Goal: Information Seeking & Learning: Understand process/instructions

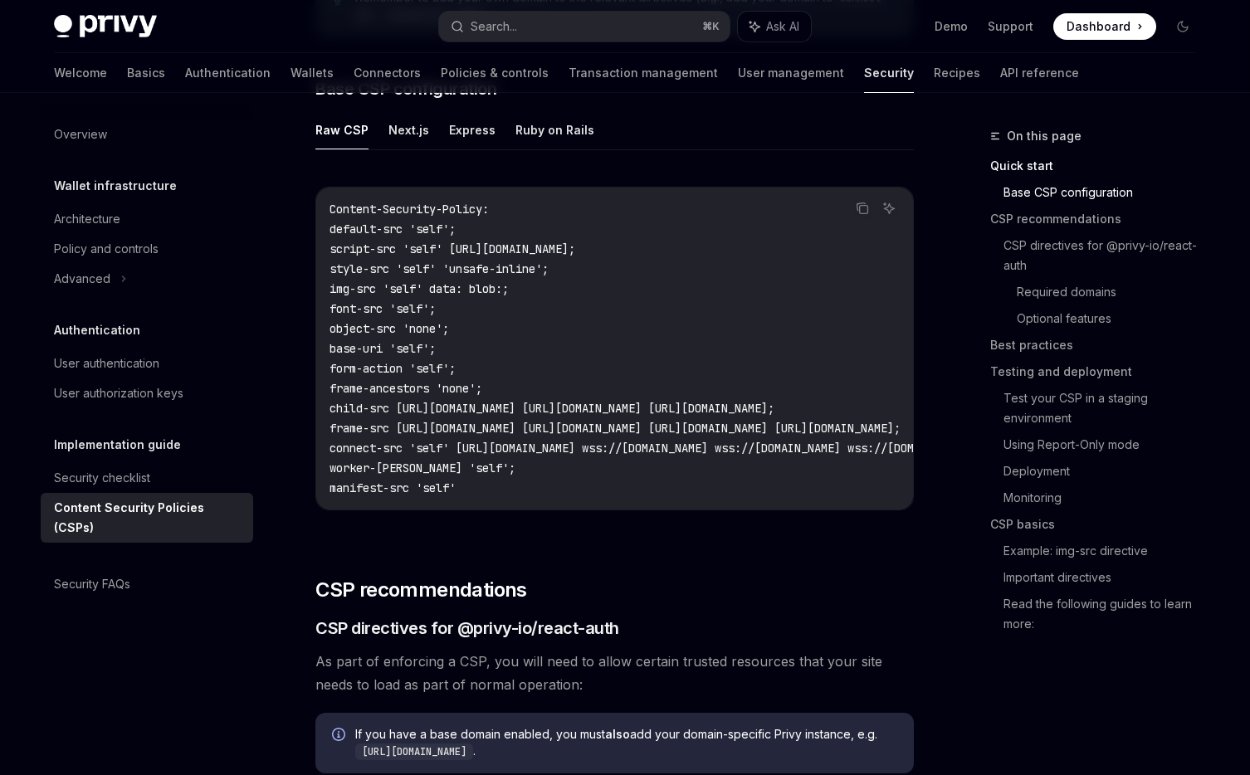
scroll to position [419, 0]
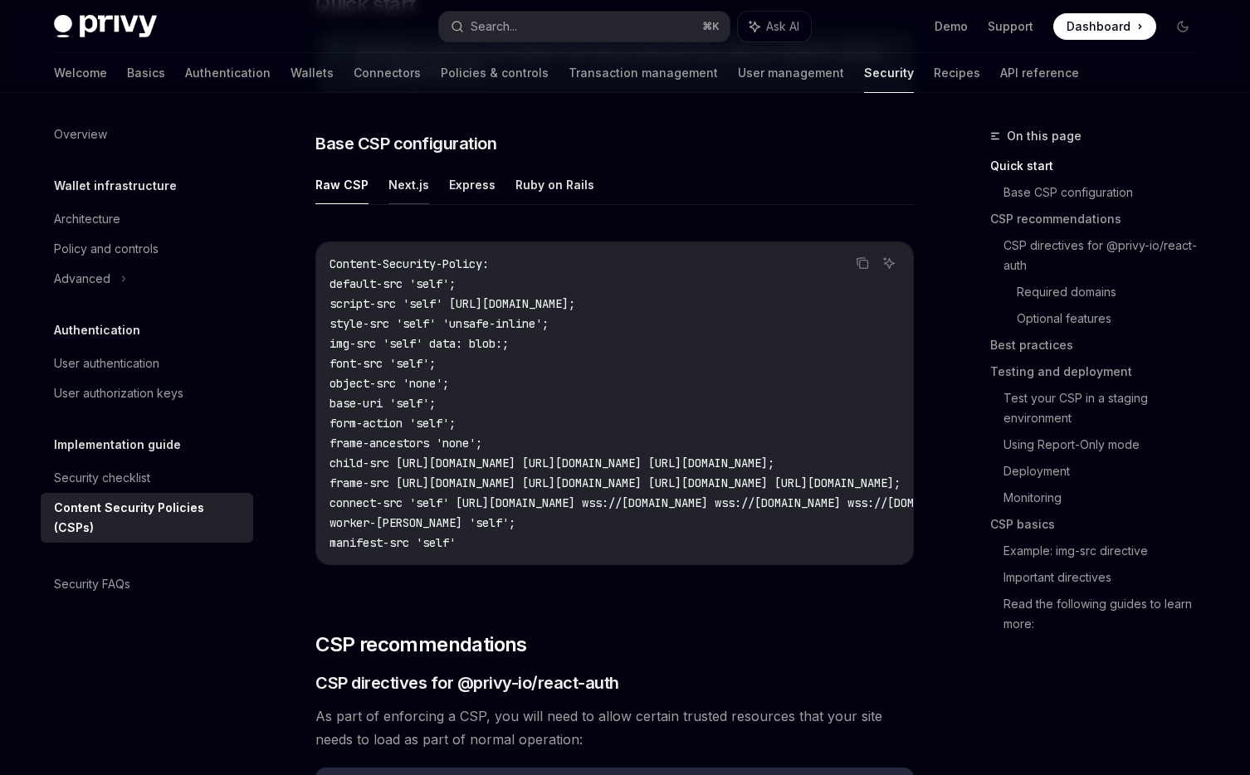
click at [391, 186] on button "Next.js" at bounding box center [408, 184] width 41 height 39
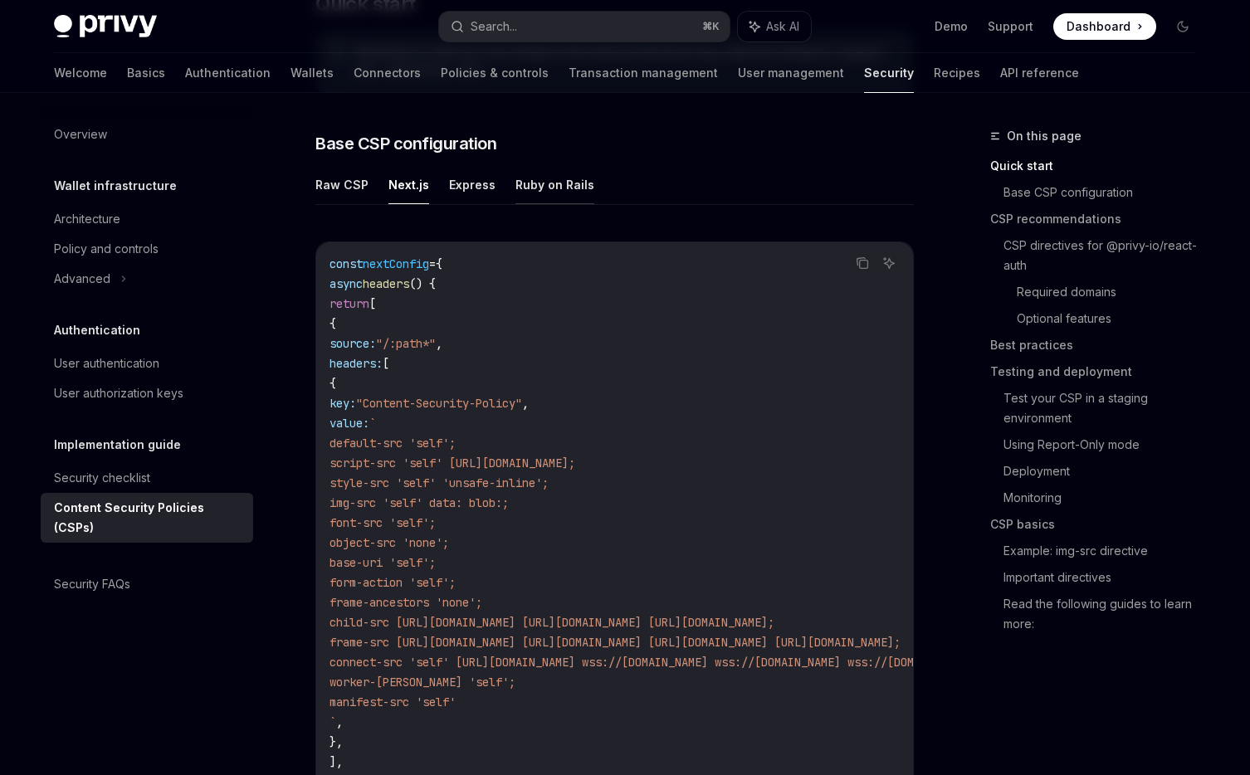
click at [550, 186] on button "Ruby on Rails" at bounding box center [554, 184] width 79 height 39
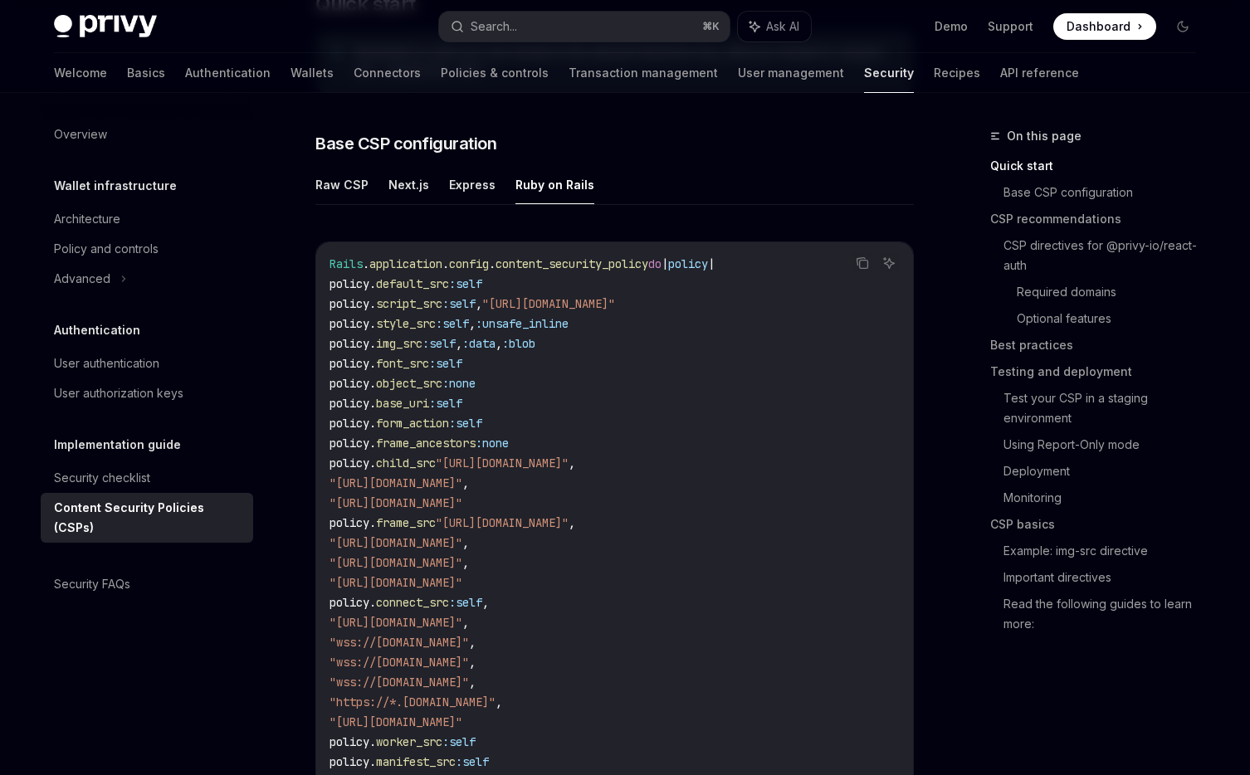
click at [440, 186] on ul "Raw CSP Next.js Express Ruby on Rails" at bounding box center [614, 185] width 599 height 40
click at [388, 188] on button "Next.js" at bounding box center [408, 184] width 41 height 39
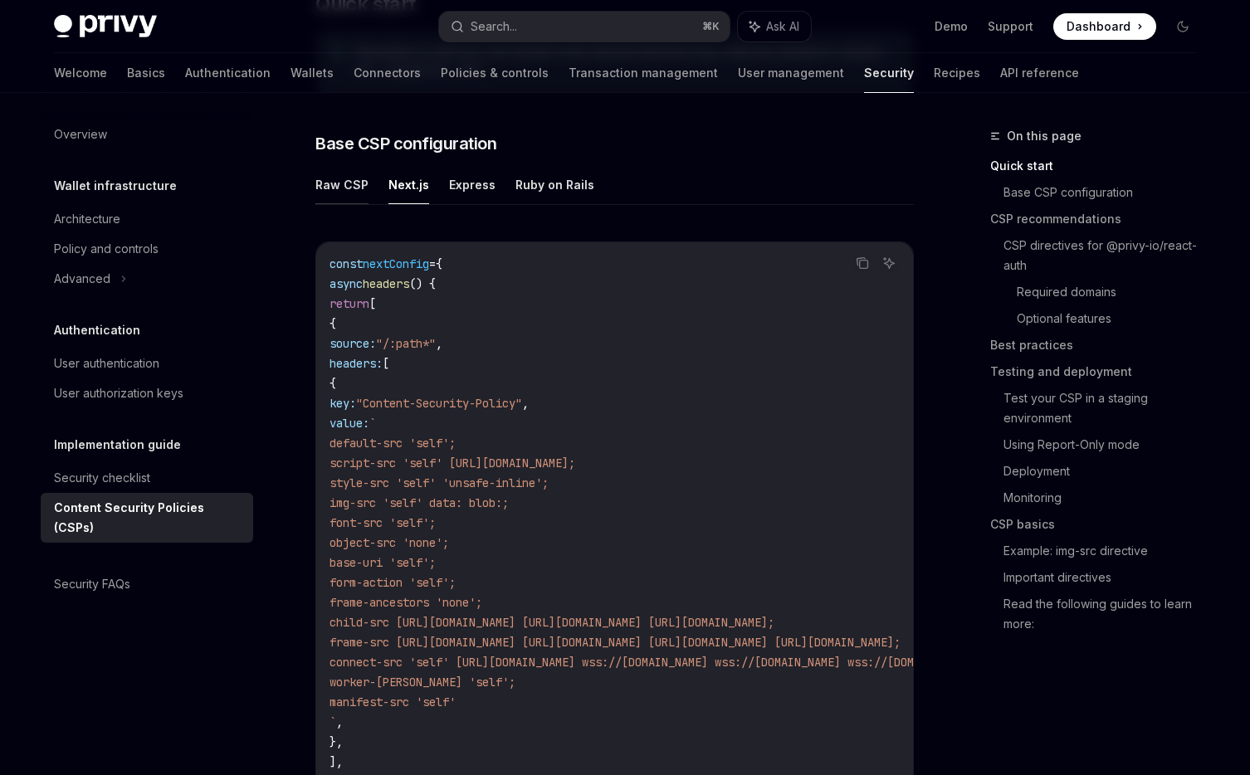
click at [338, 188] on button "Raw CSP" at bounding box center [341, 184] width 53 height 39
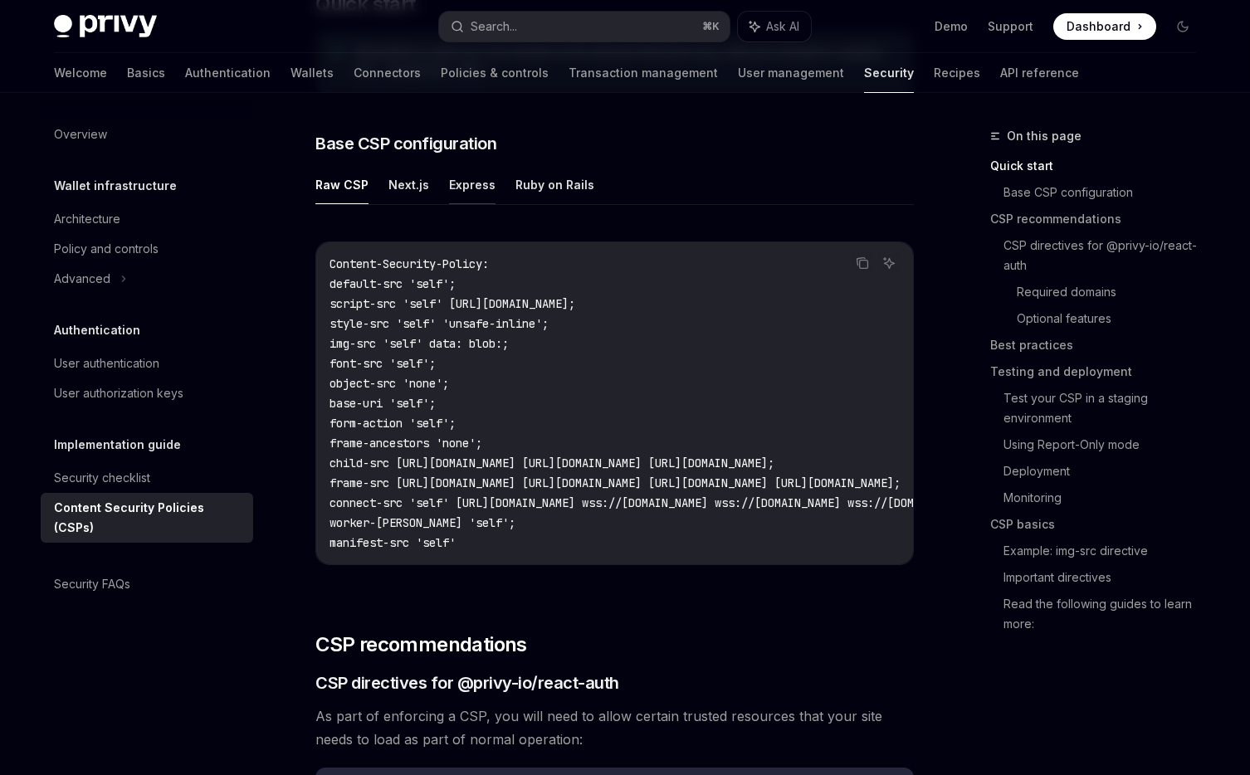
click at [475, 188] on button "Express" at bounding box center [472, 184] width 46 height 39
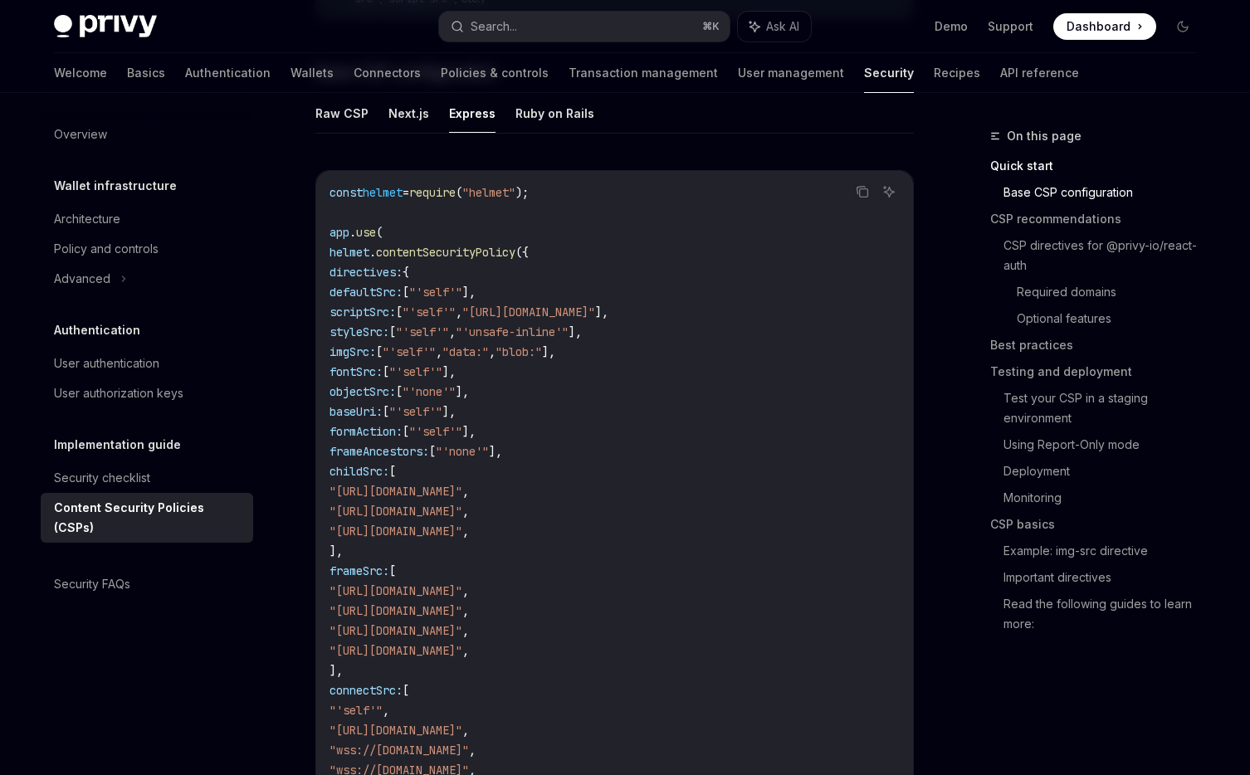
scroll to position [474, 0]
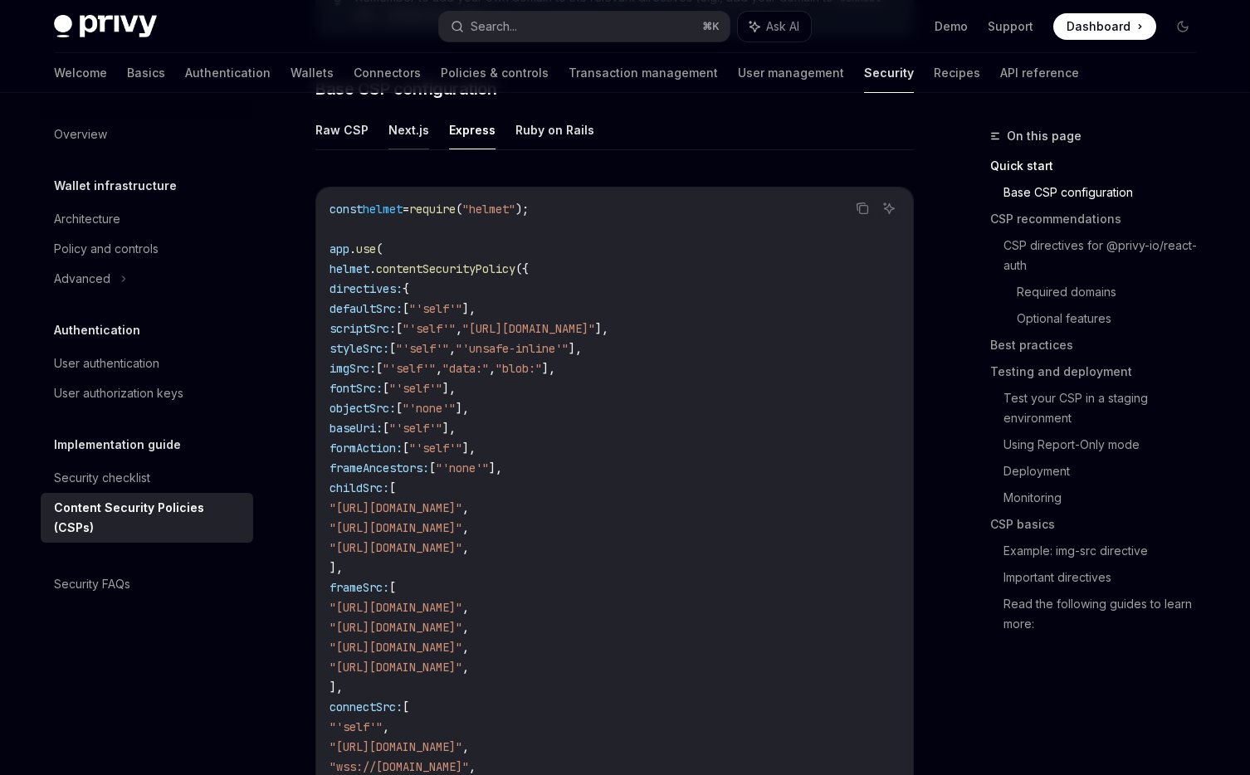
click at [415, 138] on button "Next.js" at bounding box center [408, 129] width 41 height 39
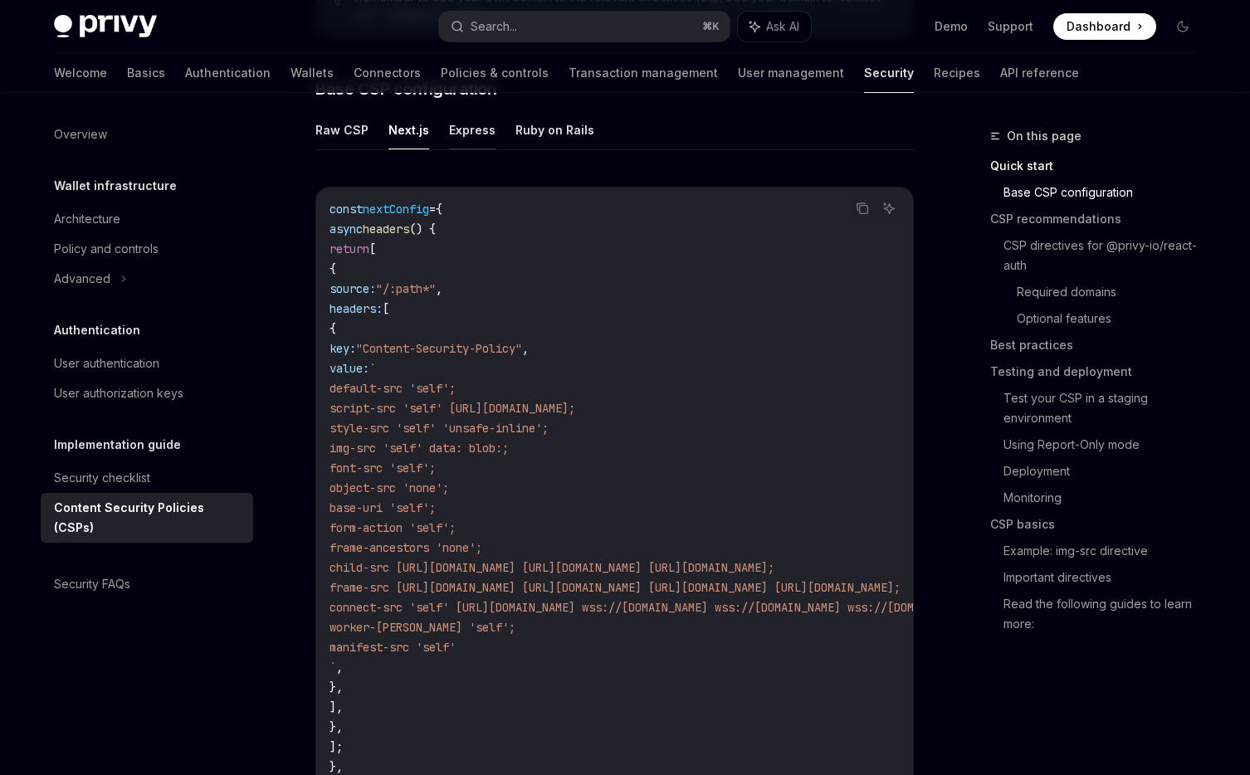
click at [481, 127] on button "Express" at bounding box center [472, 129] width 46 height 39
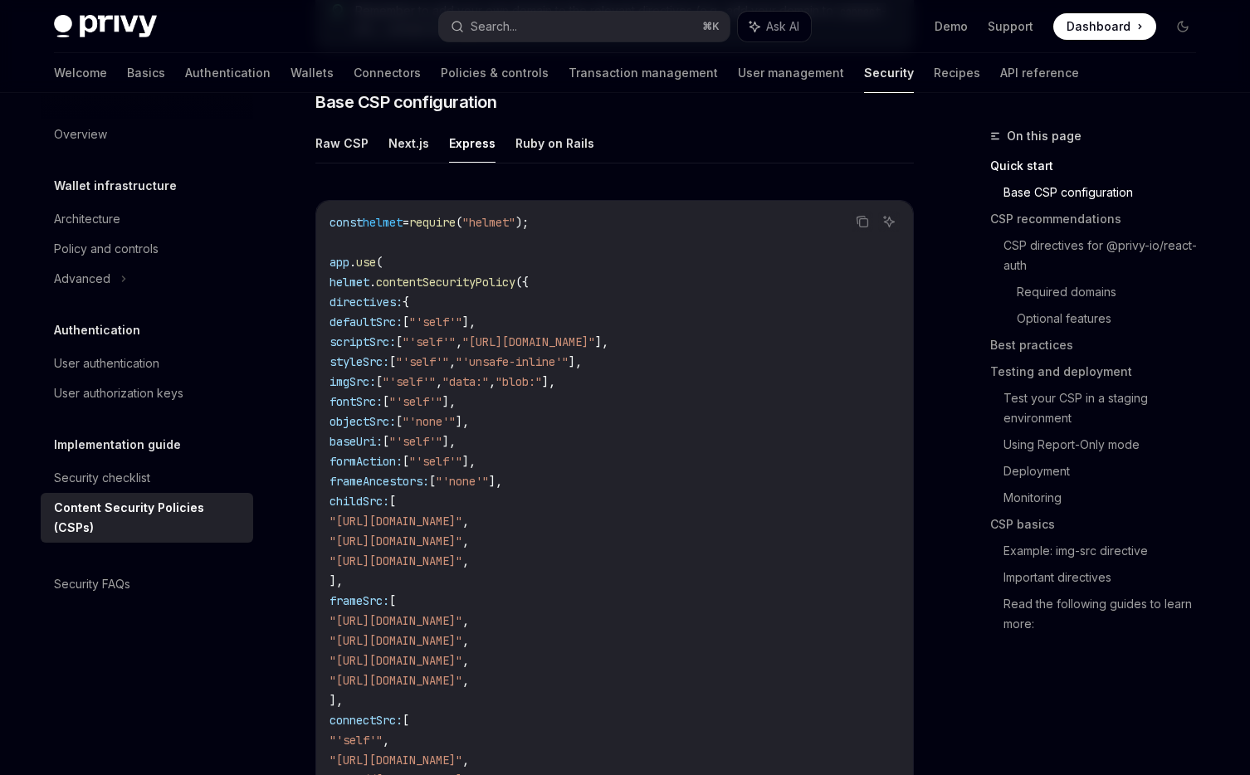
scroll to position [452, 0]
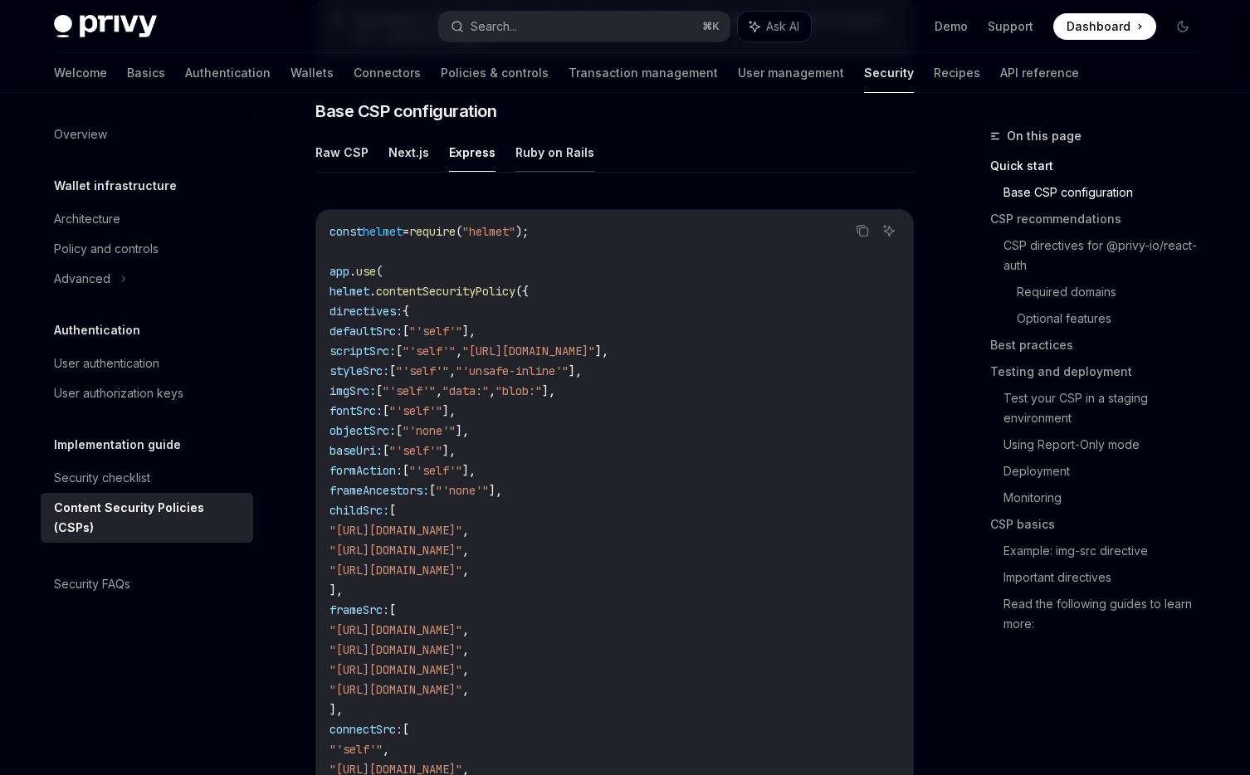
click at [570, 141] on button "Ruby on Rails" at bounding box center [554, 152] width 79 height 39
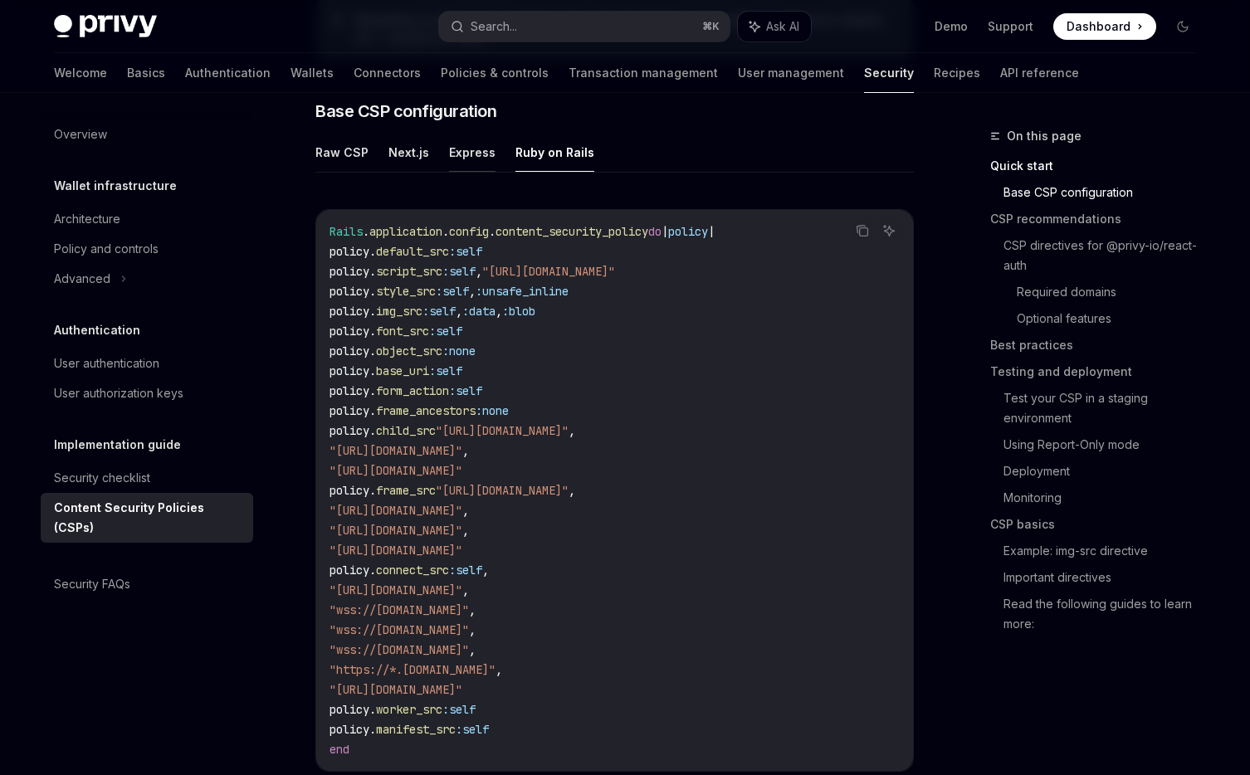
click at [473, 149] on button "Express" at bounding box center [472, 152] width 46 height 39
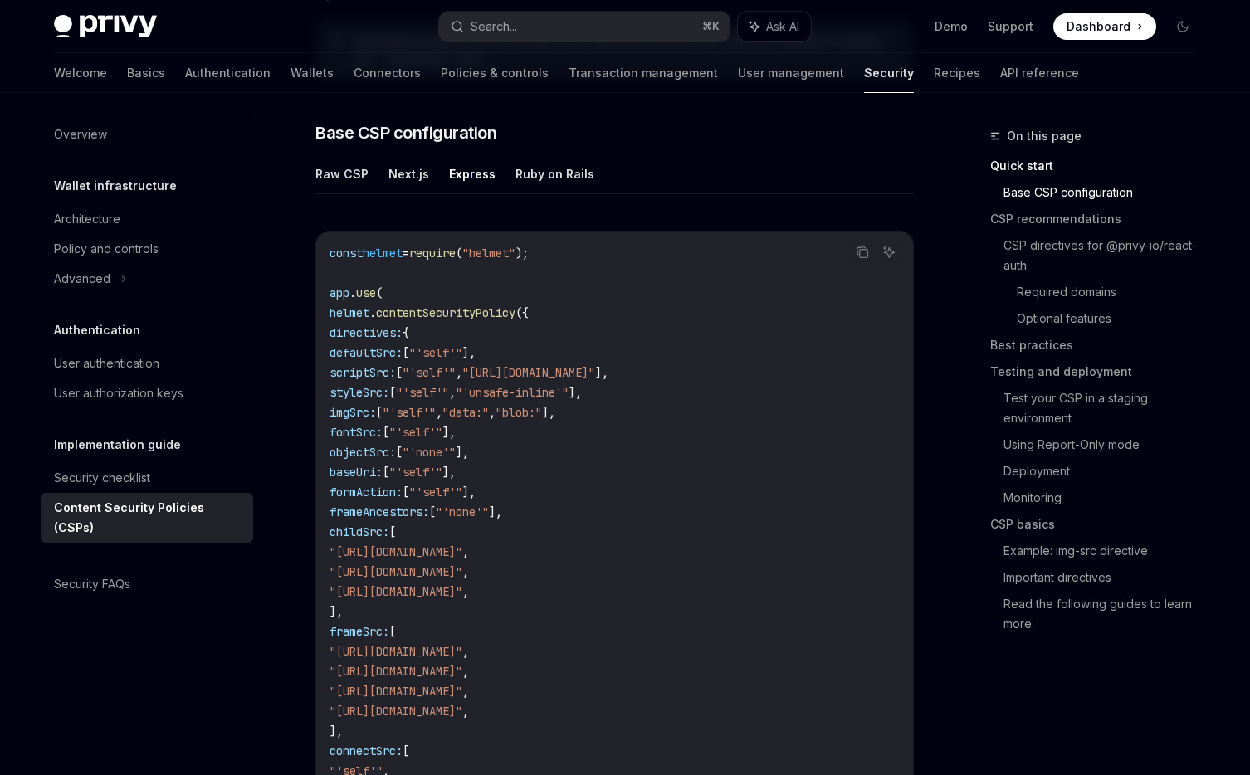
scroll to position [398, 0]
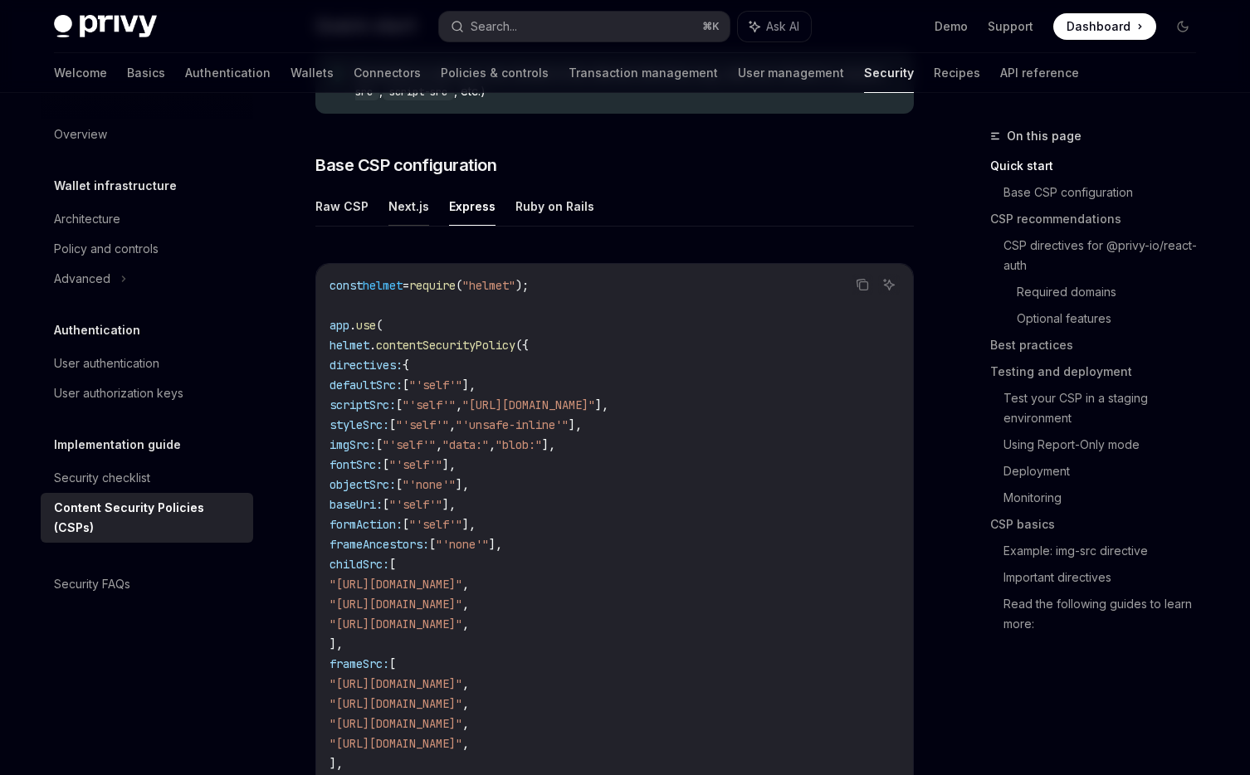
click at [395, 209] on button "Next.js" at bounding box center [408, 206] width 41 height 39
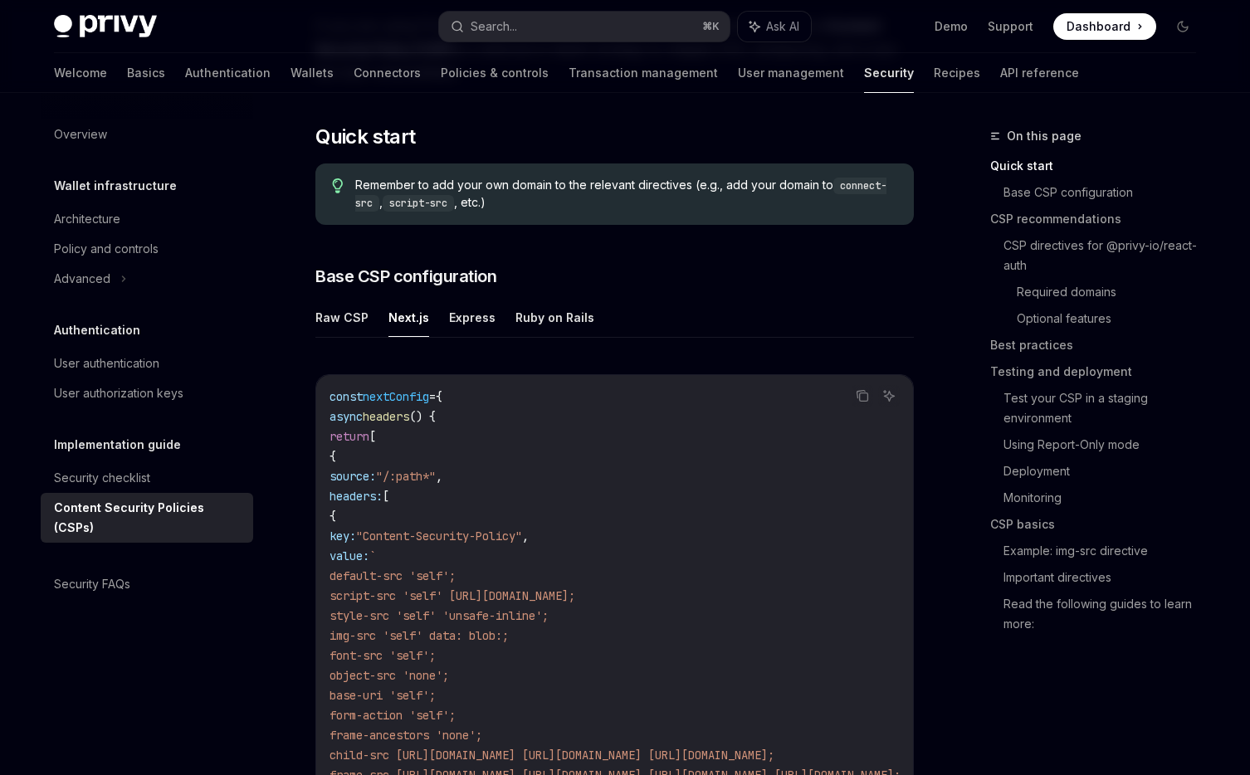
scroll to position [240, 0]
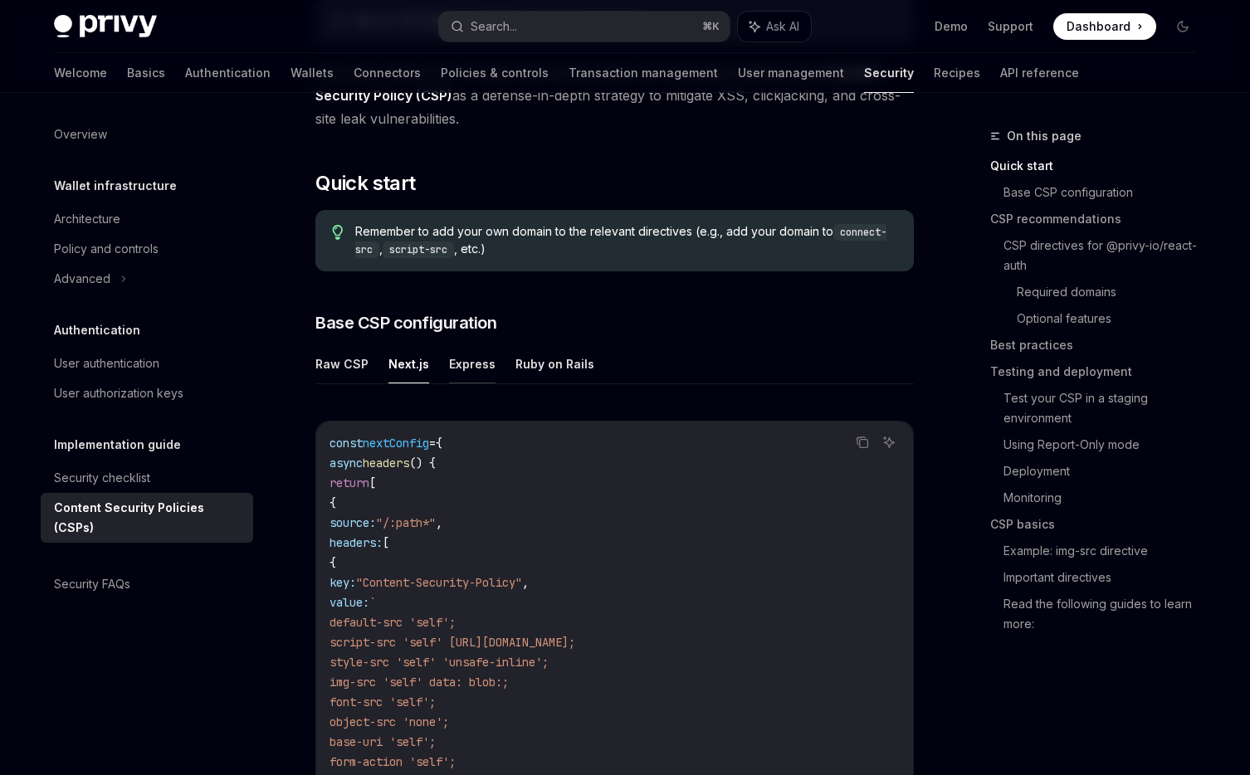
click at [474, 369] on button "Express" at bounding box center [472, 363] width 46 height 39
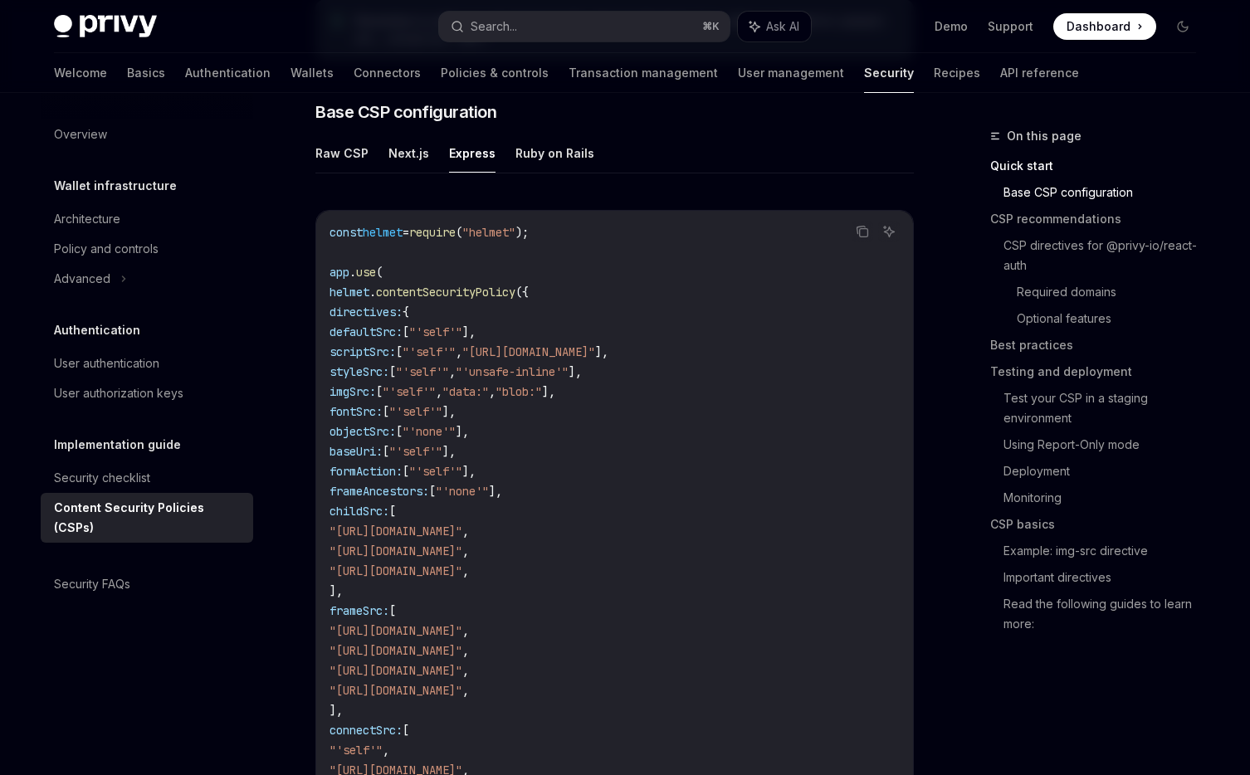
scroll to position [459, 0]
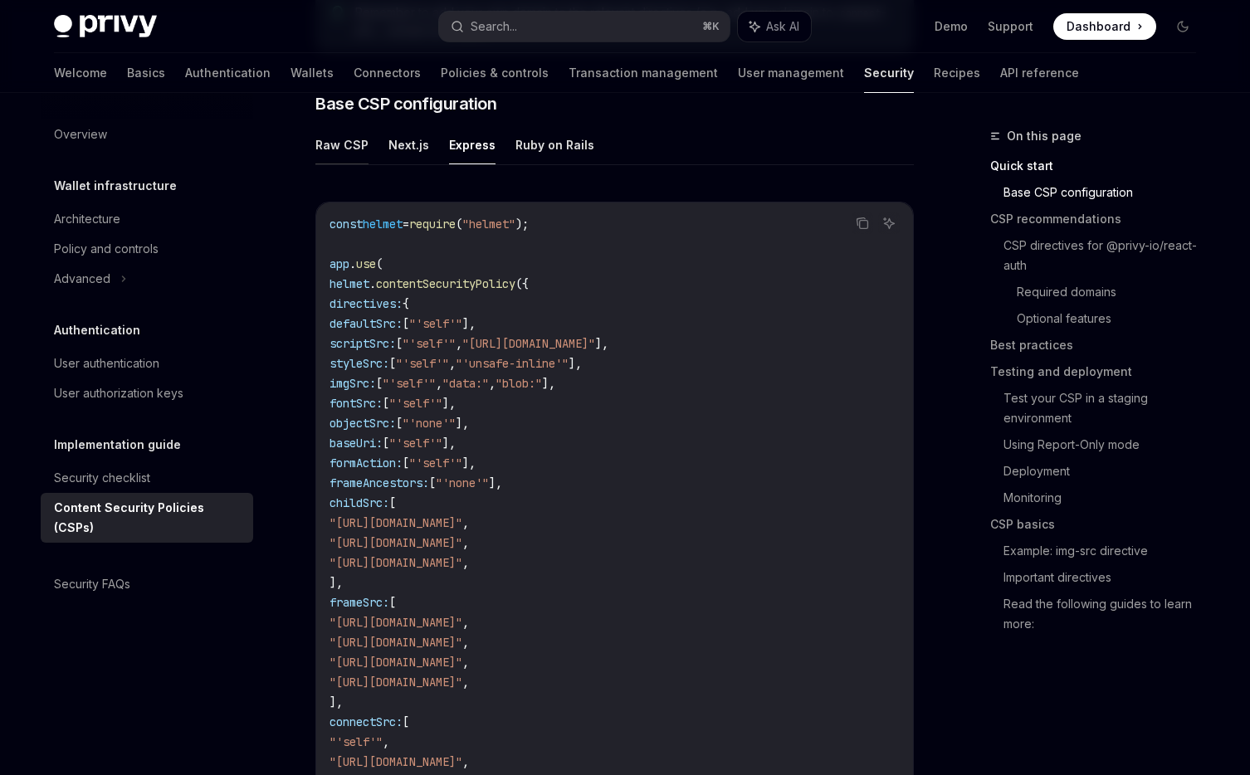
click at [350, 142] on button "Raw CSP" at bounding box center [341, 144] width 53 height 39
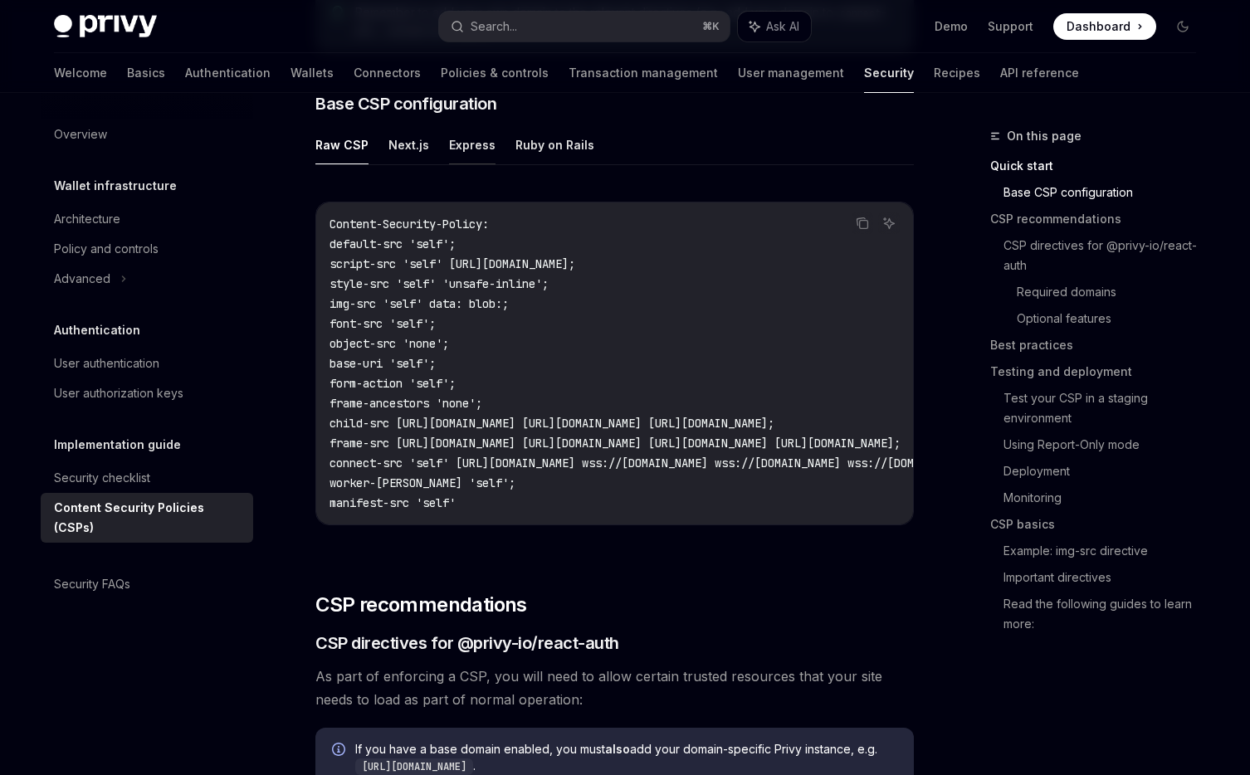
click at [474, 157] on button "Express" at bounding box center [472, 144] width 46 height 39
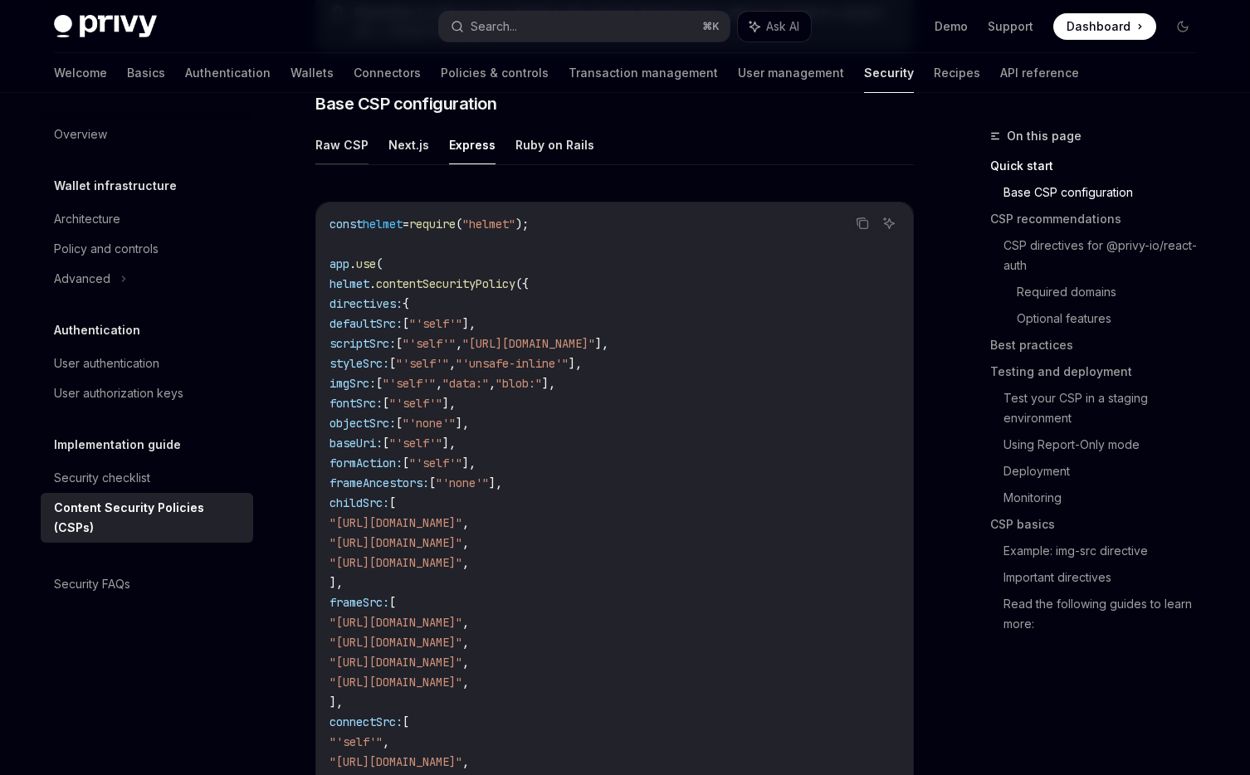
click at [336, 148] on button "Raw CSP" at bounding box center [341, 144] width 53 height 39
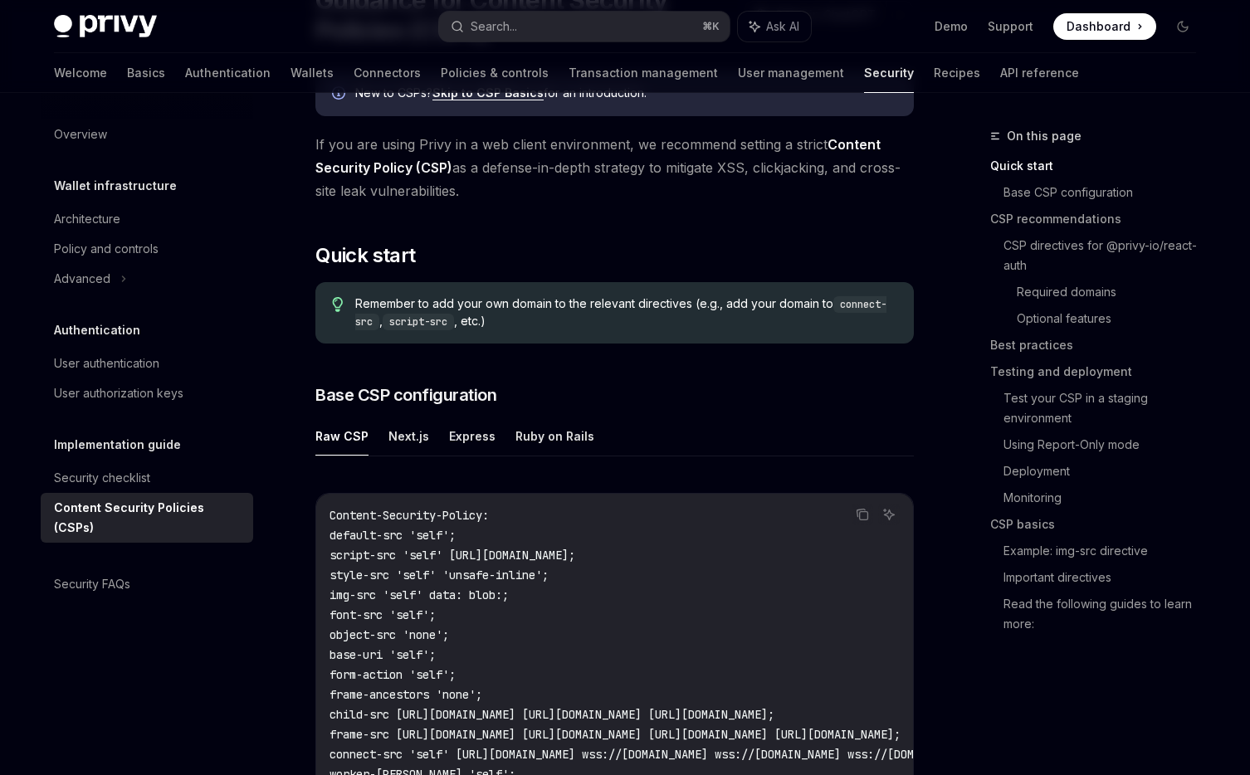
scroll to position [307, 0]
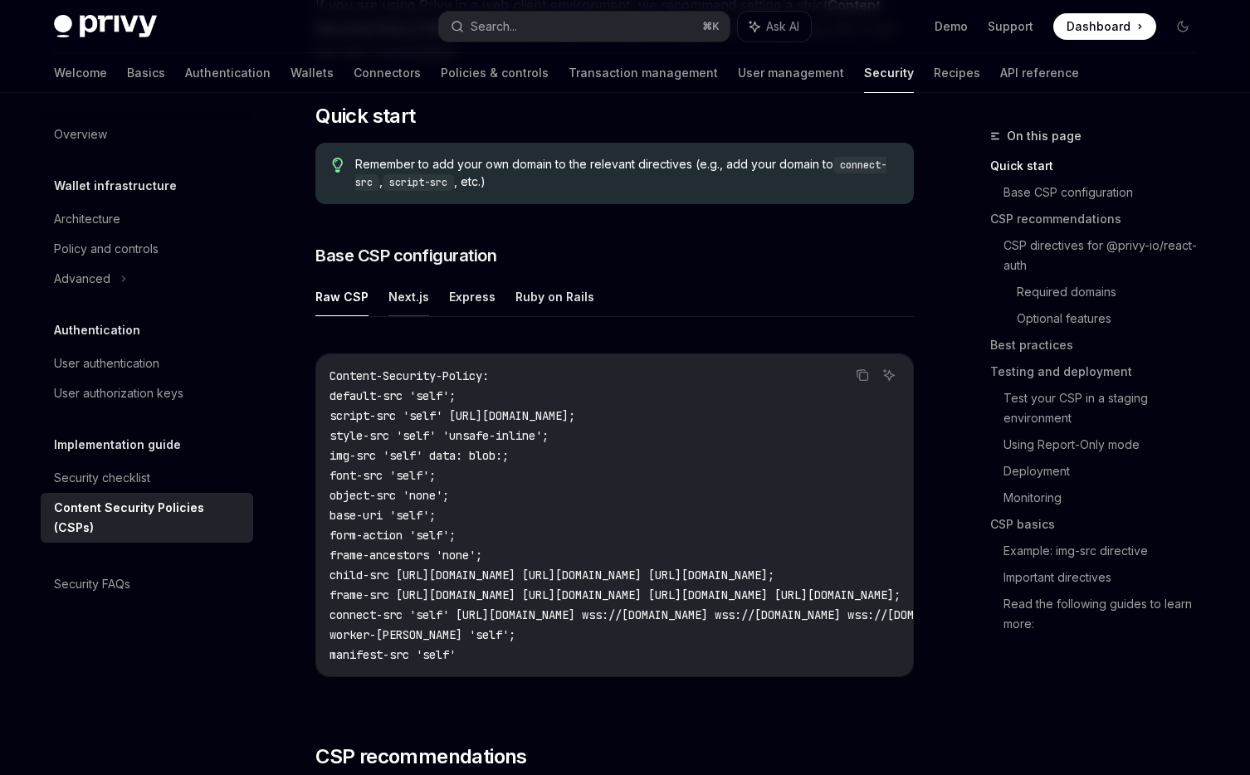
click at [418, 292] on button "Next.js" at bounding box center [408, 296] width 41 height 39
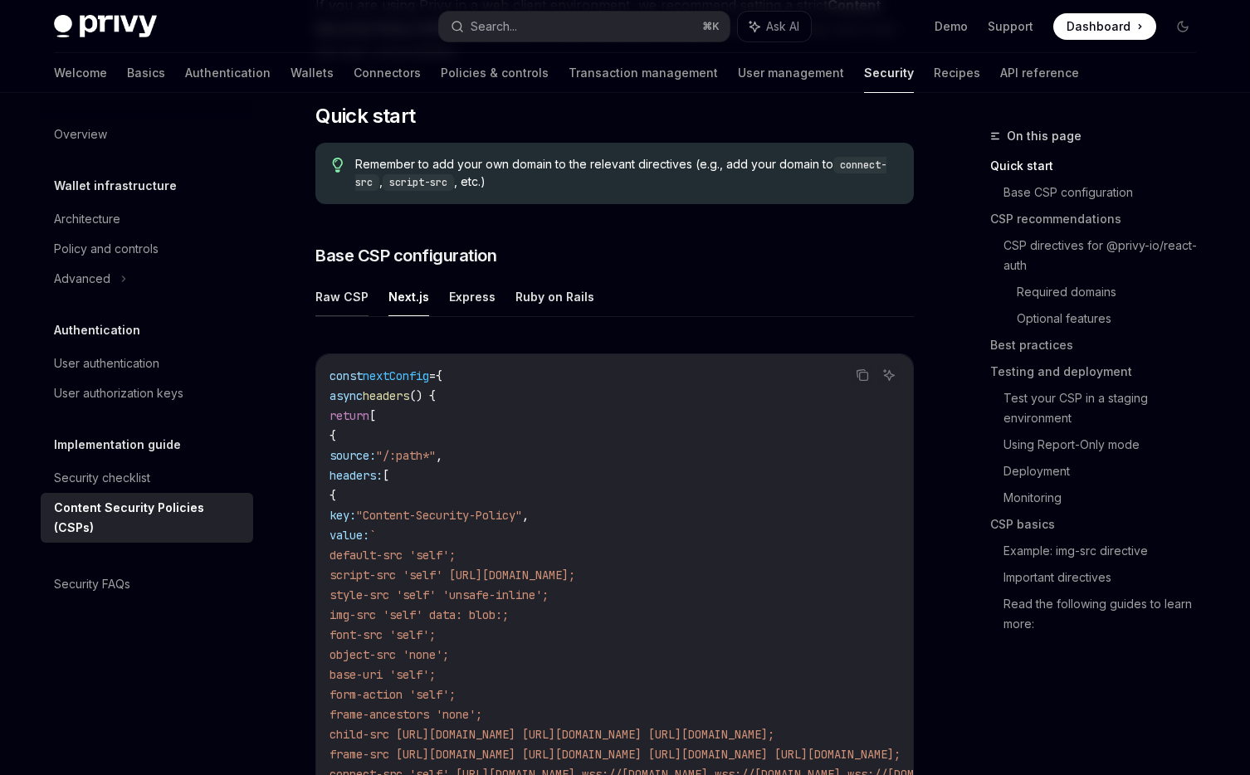
click at [356, 288] on button "Raw CSP" at bounding box center [341, 296] width 53 height 39
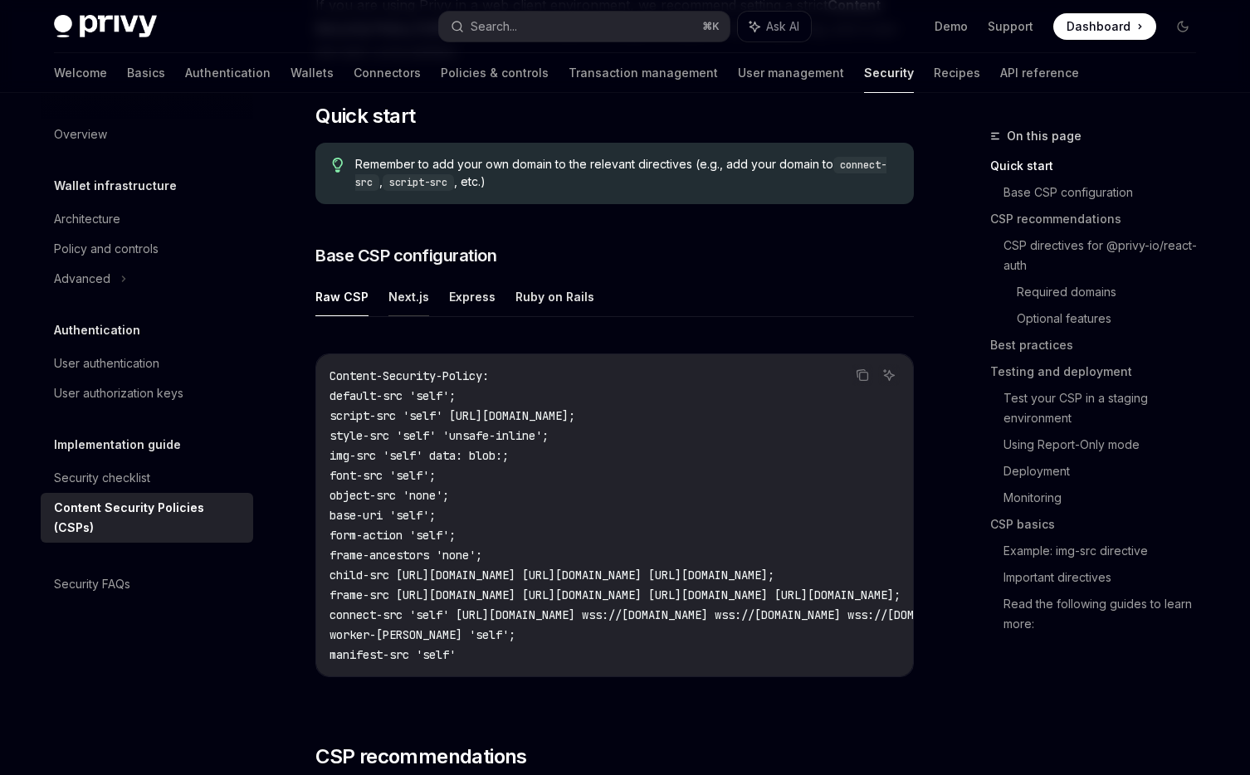
click at [400, 303] on button "Next.js" at bounding box center [408, 296] width 41 height 39
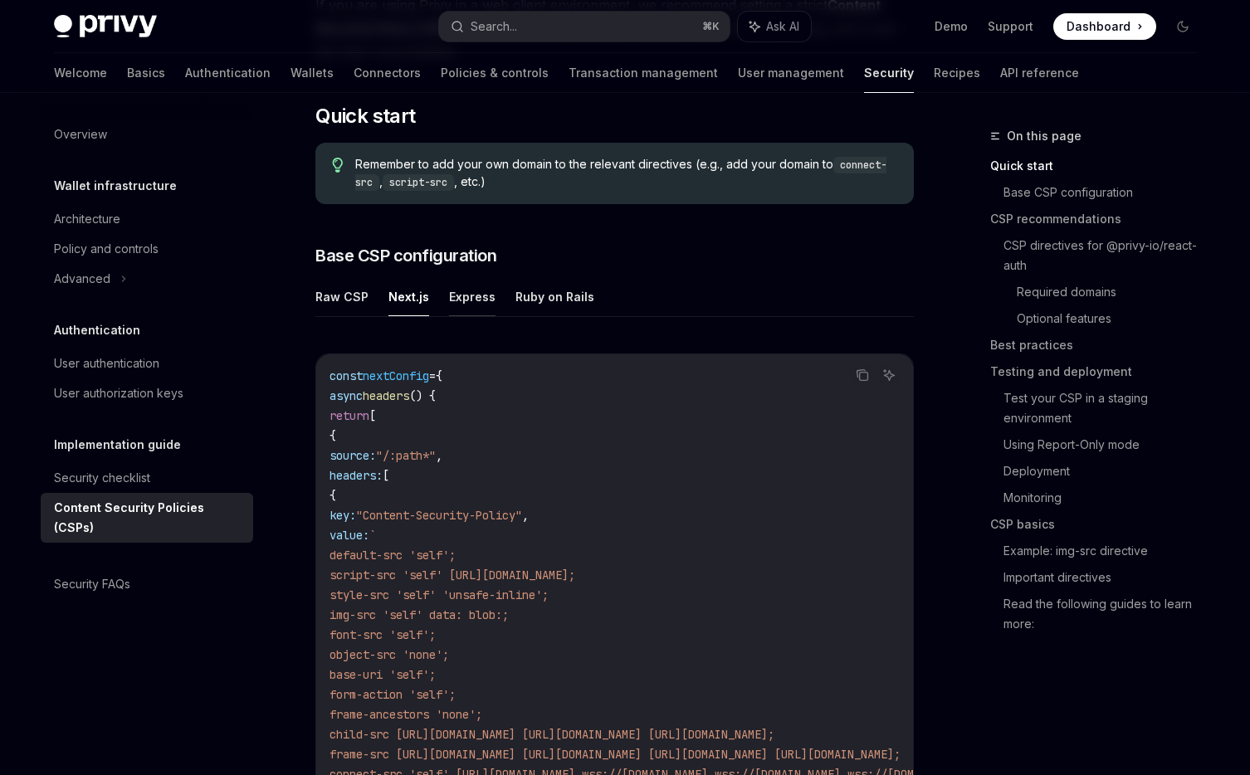
click at [479, 306] on button "Express" at bounding box center [472, 296] width 46 height 39
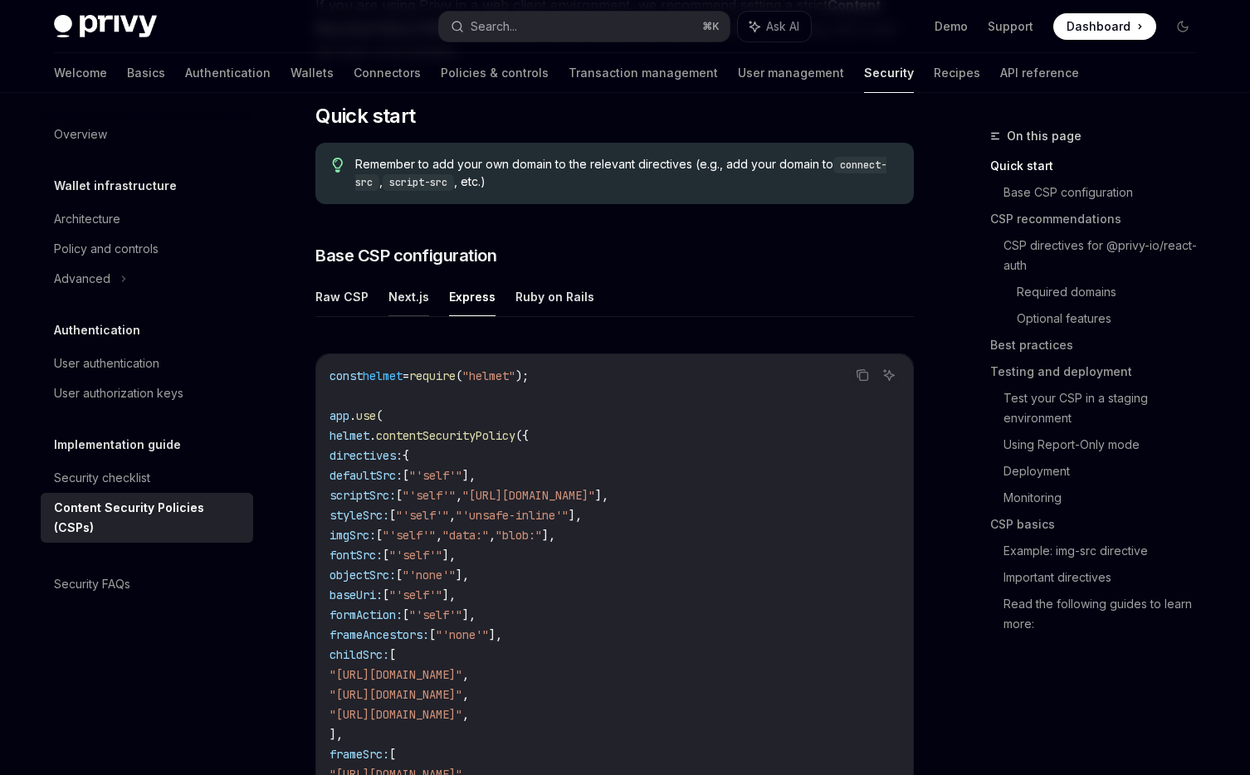
click at [409, 302] on button "Next.js" at bounding box center [408, 296] width 41 height 39
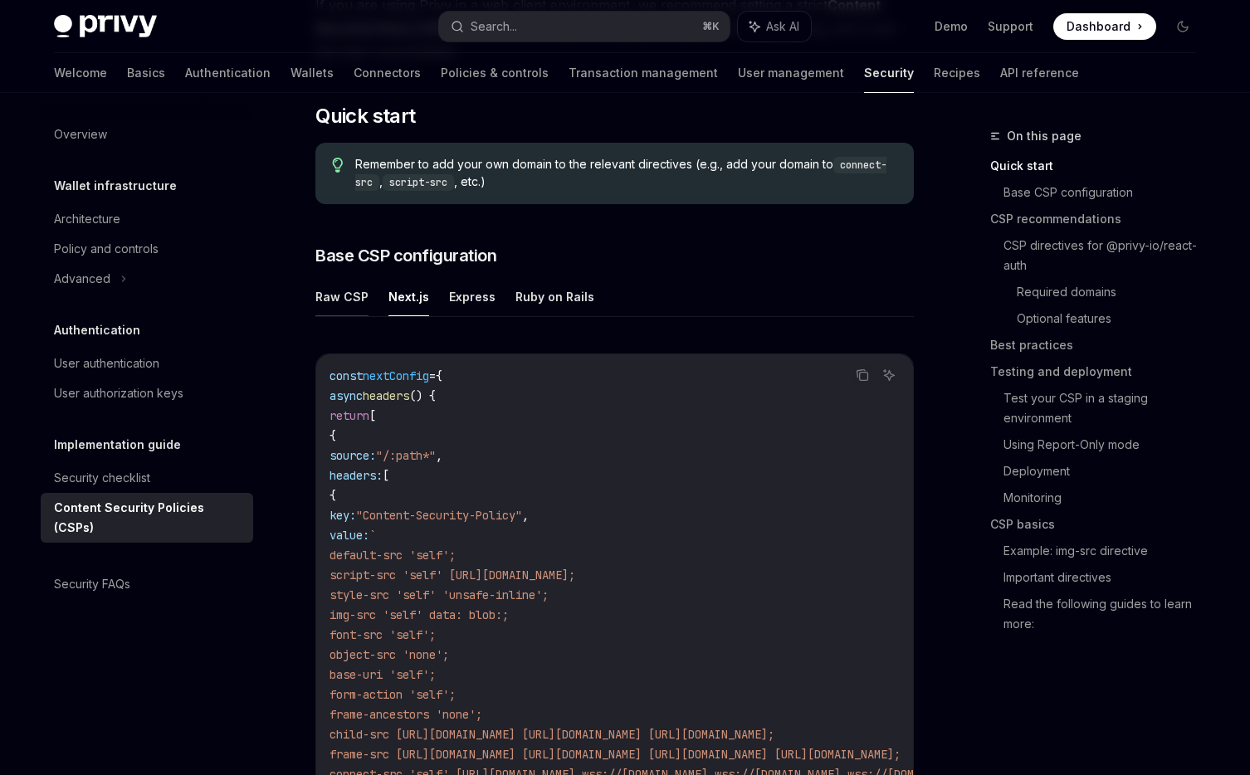
click at [334, 293] on button "Raw CSP" at bounding box center [341, 296] width 53 height 39
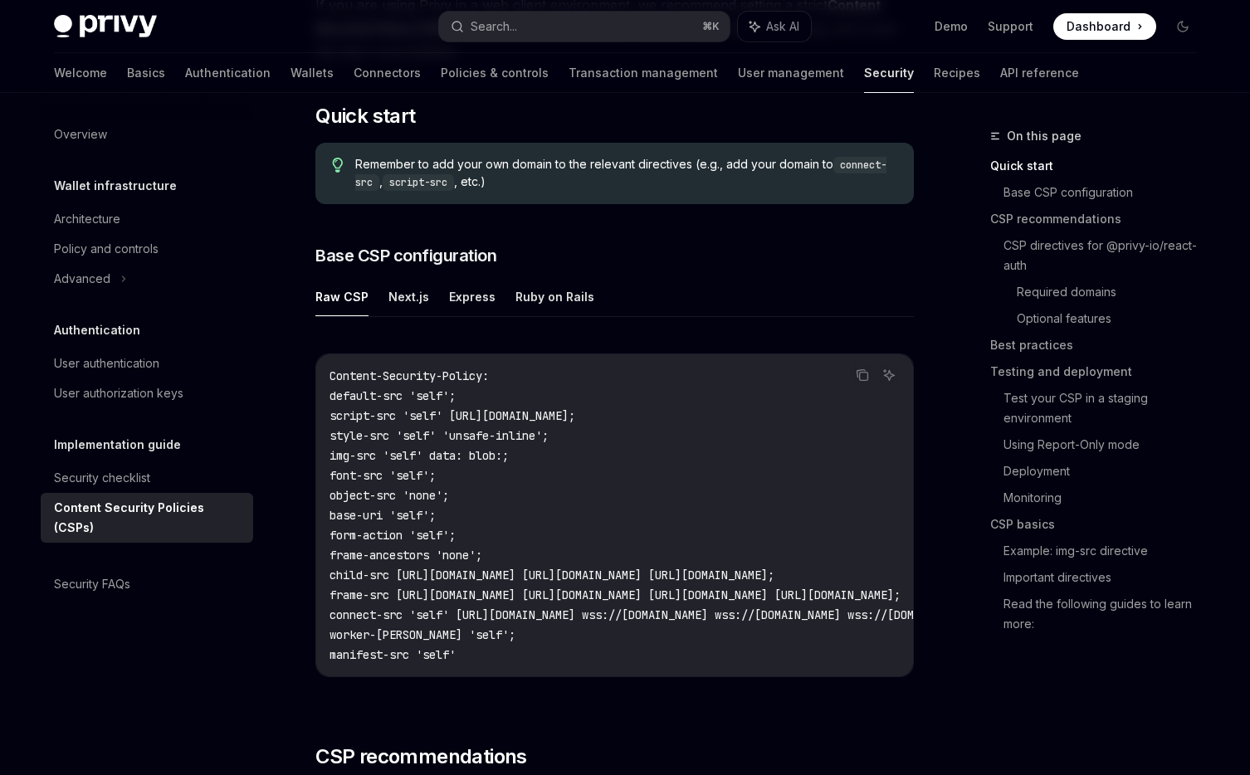
click at [384, 291] on ul "Raw CSP Next.js Express Ruby on Rails" at bounding box center [614, 297] width 599 height 40
click at [388, 299] on button "Next.js" at bounding box center [408, 296] width 41 height 39
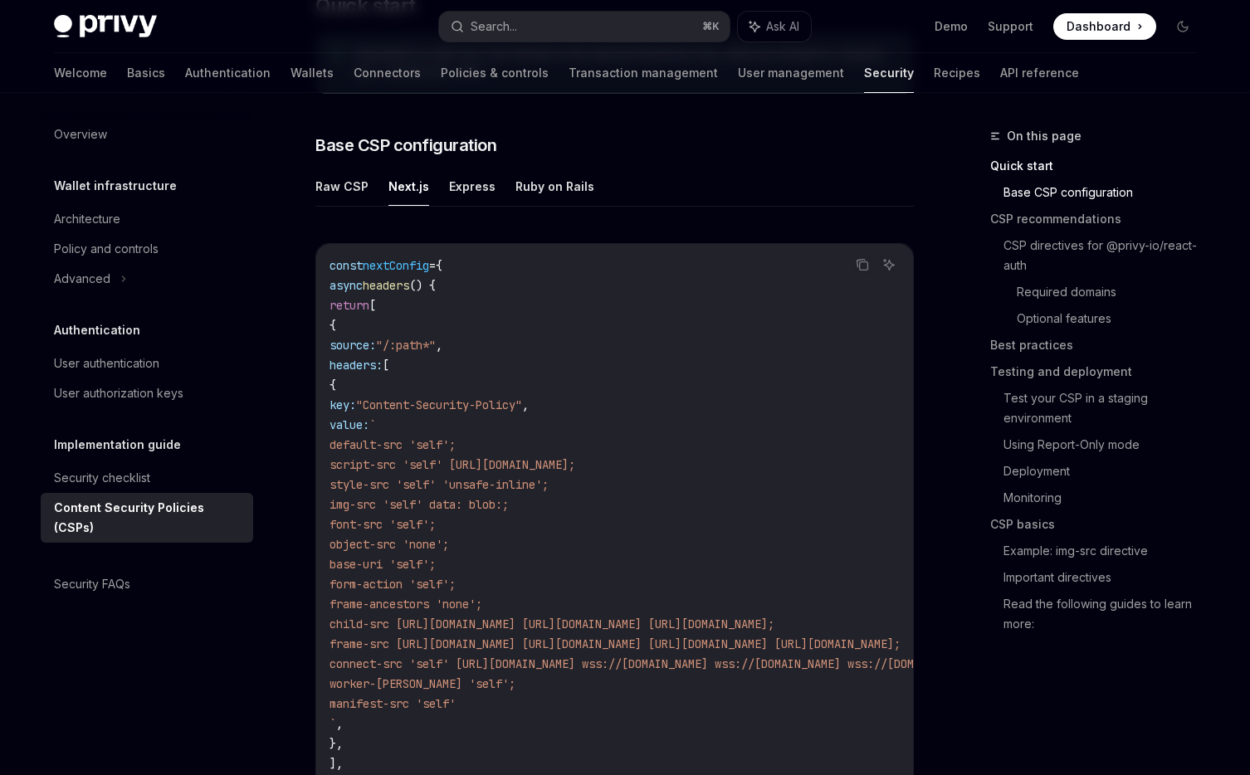
scroll to position [416, 0]
click at [359, 186] on button "Raw CSP" at bounding box center [341, 188] width 53 height 39
type textarea "*"
